Goal: Task Accomplishment & Management: Manage account settings

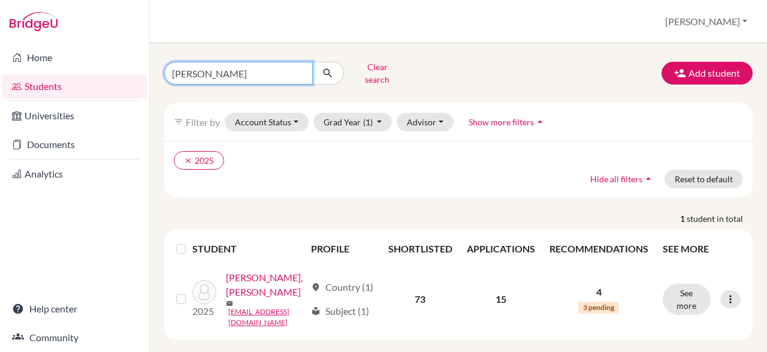
click at [274, 72] on input "[PERSON_NAME]" at bounding box center [238, 73] width 149 height 23
type input "j"
type input "[PERSON_NAME]"
click button "submit" at bounding box center [328, 73] width 32 height 23
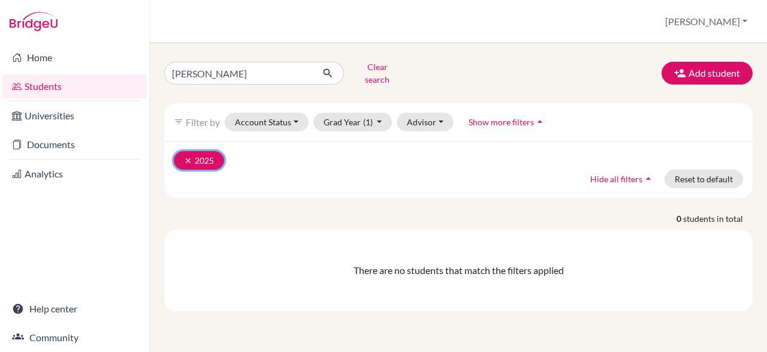
click at [189, 156] on icon "clear" at bounding box center [188, 160] width 8 height 8
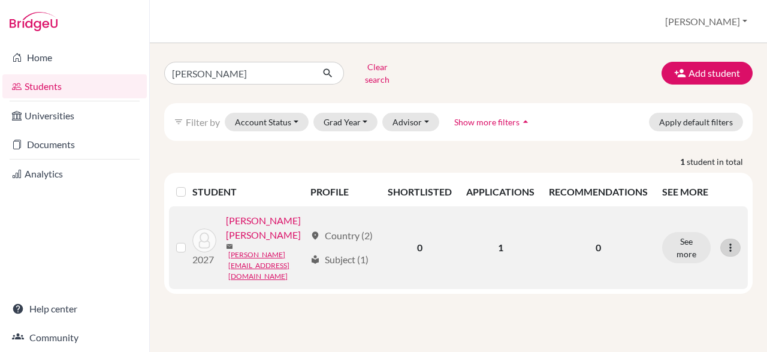
click at [728, 241] on icon at bounding box center [730, 247] width 12 height 12
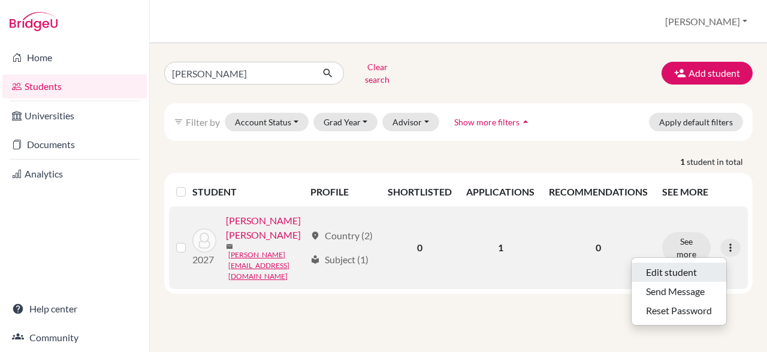
click at [685, 272] on button "Edit student" at bounding box center [678, 271] width 95 height 19
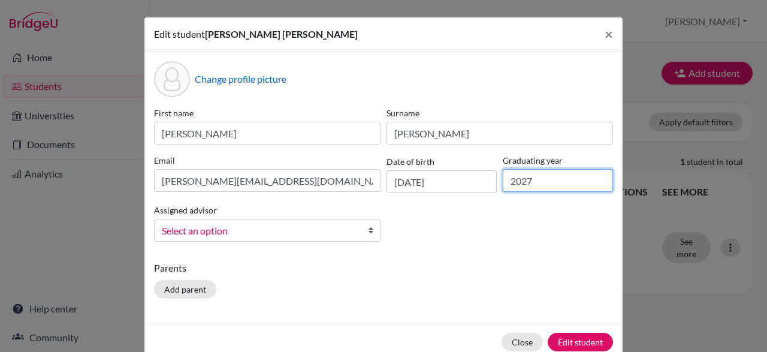
click at [538, 183] on input "2027" at bounding box center [557, 180] width 110 height 23
type input "2026"
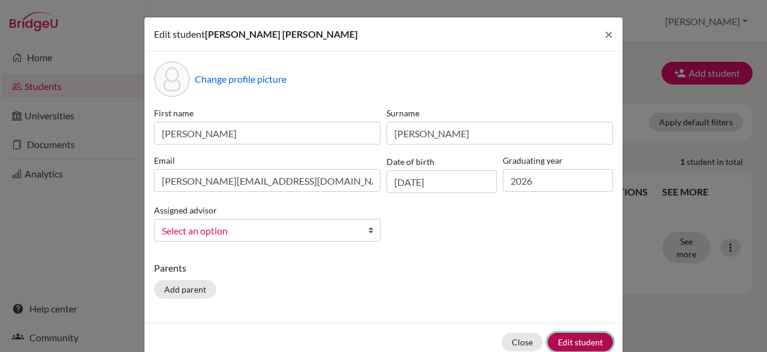
click at [589, 343] on button "Edit student" at bounding box center [579, 341] width 65 height 19
